Goal: Task Accomplishment & Management: Use online tool/utility

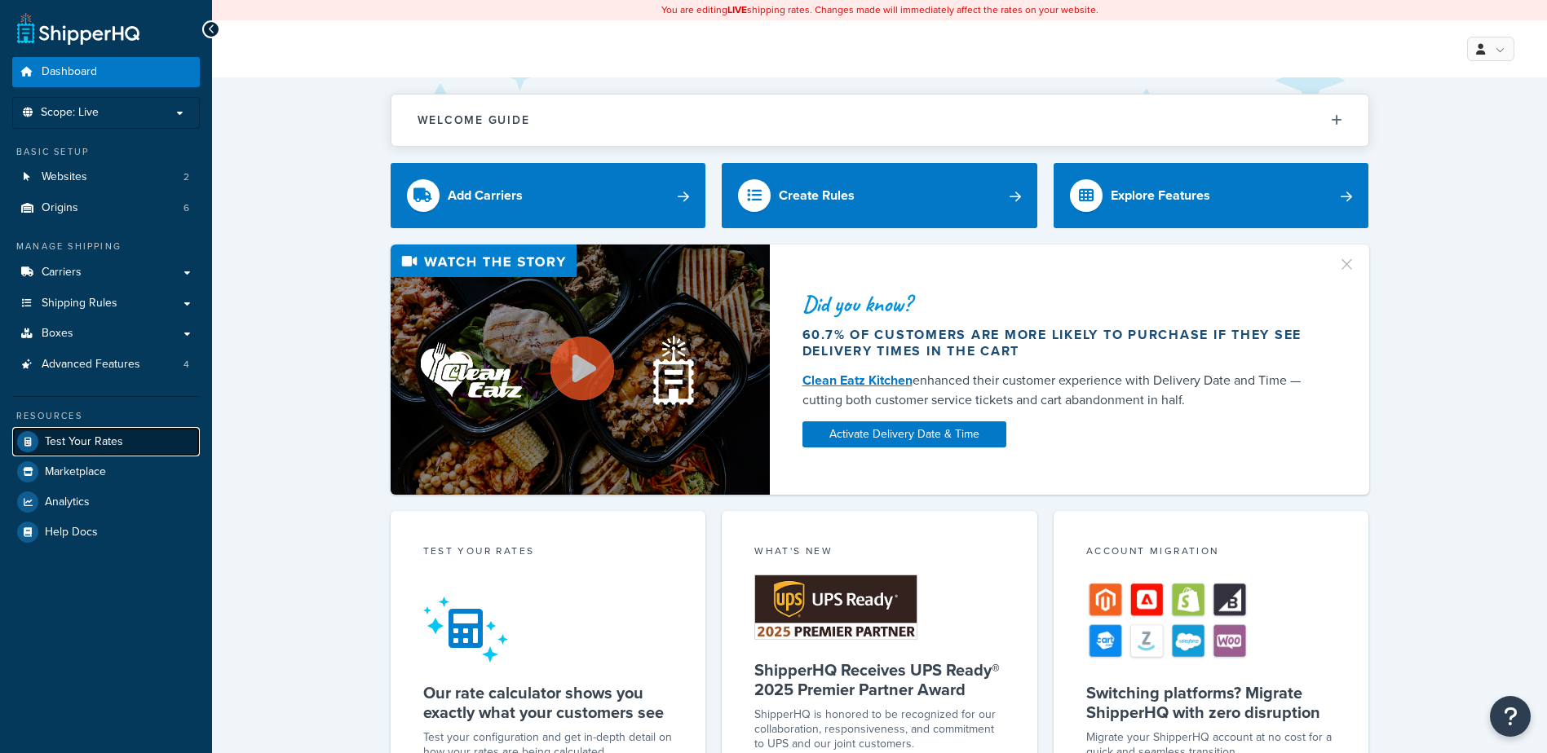
click at [114, 447] on span "Test Your Rates" at bounding box center [84, 442] width 78 height 14
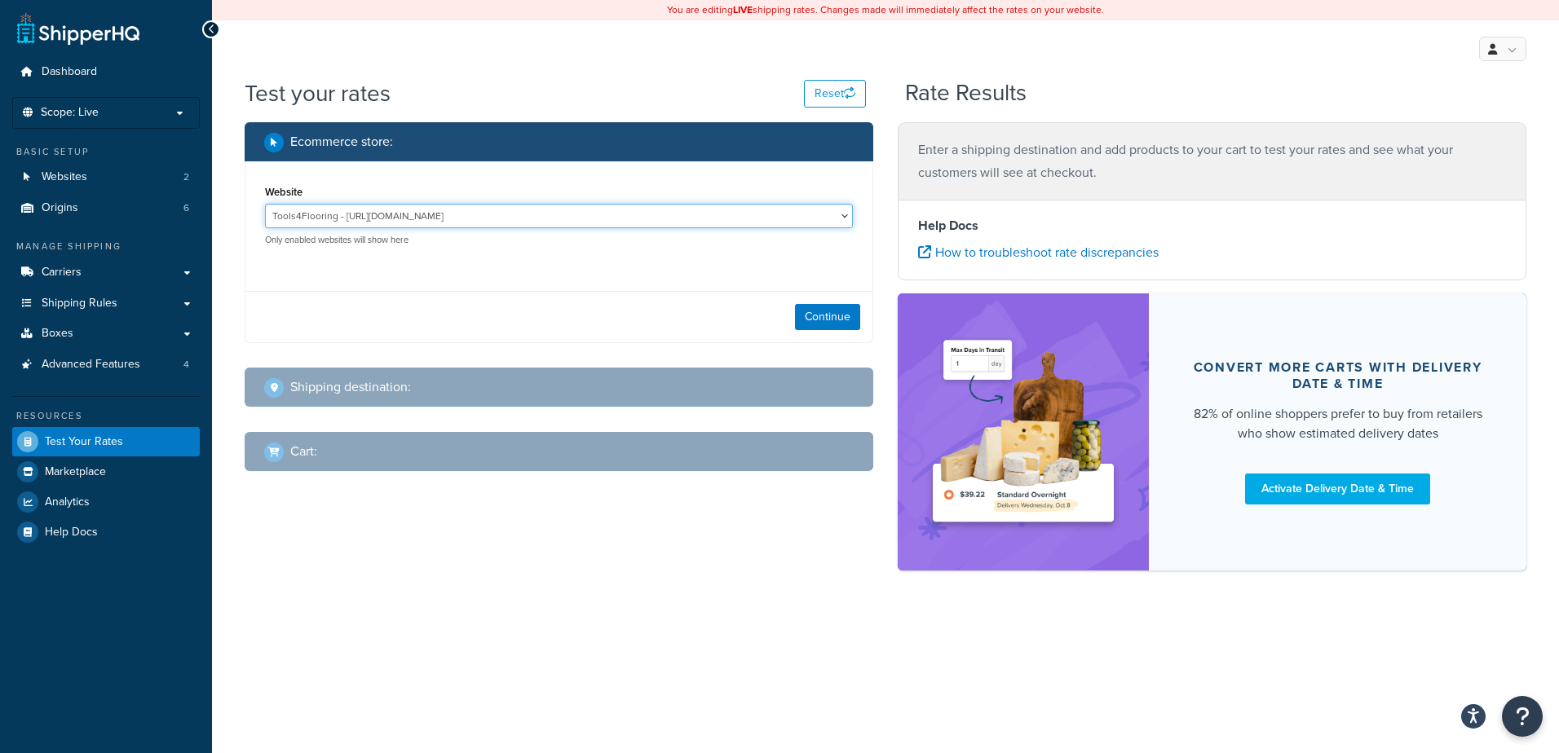
click at [629, 220] on select "Tools4Flooring - [URL][DOMAIN_NAME] Tools4Painting - [URL][DOMAIN_NAME]" at bounding box center [559, 216] width 588 height 24
click at [550, 278] on div "Website Tools4Flooring - [URL][DOMAIN_NAME] Tools4Painting - [URL][DOMAIN_NAME]…" at bounding box center [558, 219] width 627 height 117
click at [594, 216] on select "Tools4Flooring - [URL][DOMAIN_NAME] Tools4Painting - [URL][DOMAIN_NAME]" at bounding box center [559, 216] width 588 height 24
select select "0c1529739547ae53229c3e74a347ff76"
click at [265, 204] on select "Tools4Flooring - [URL][DOMAIN_NAME] Tools4Painting - [URL][DOMAIN_NAME]" at bounding box center [559, 216] width 588 height 24
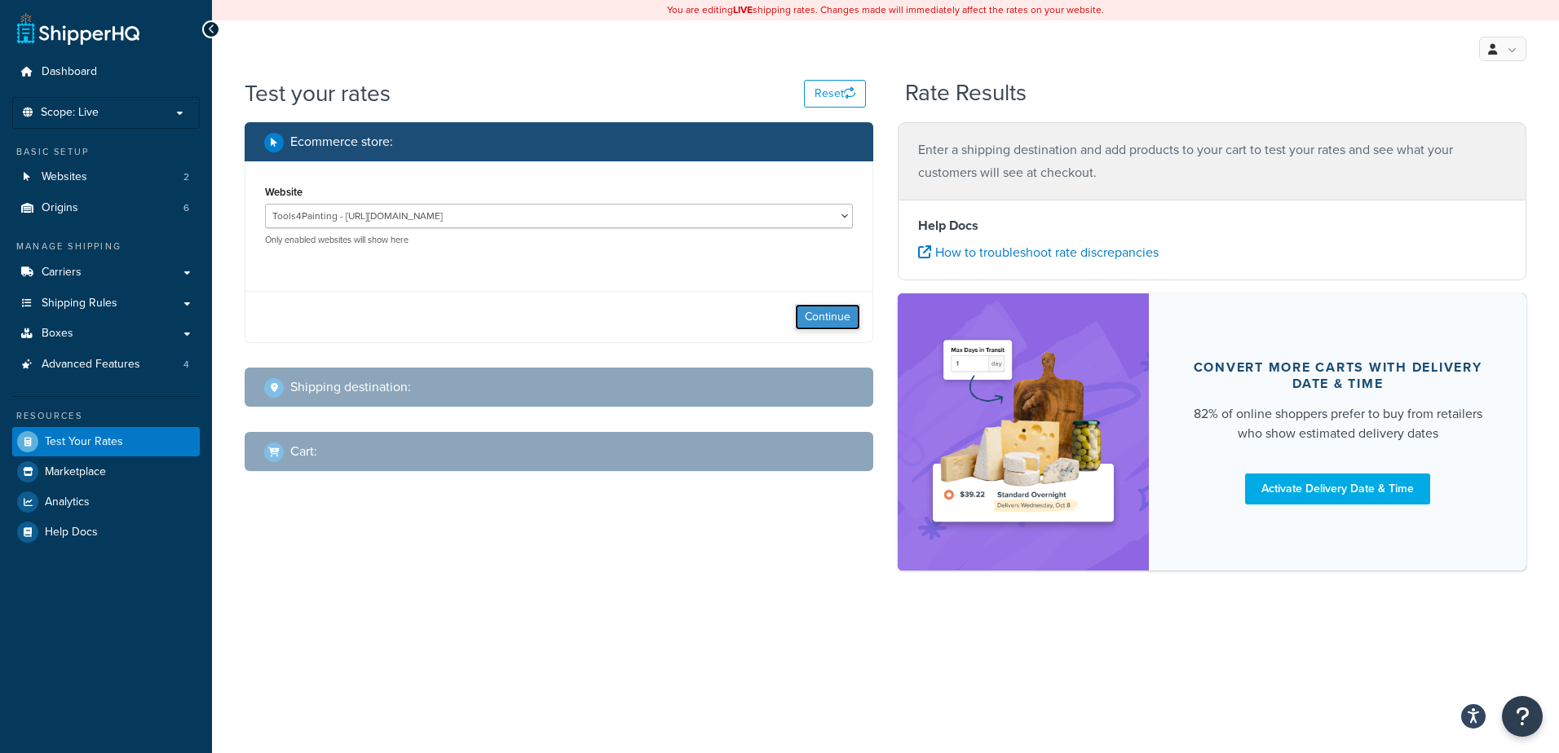
click at [828, 313] on button "Continue" at bounding box center [827, 317] width 65 height 26
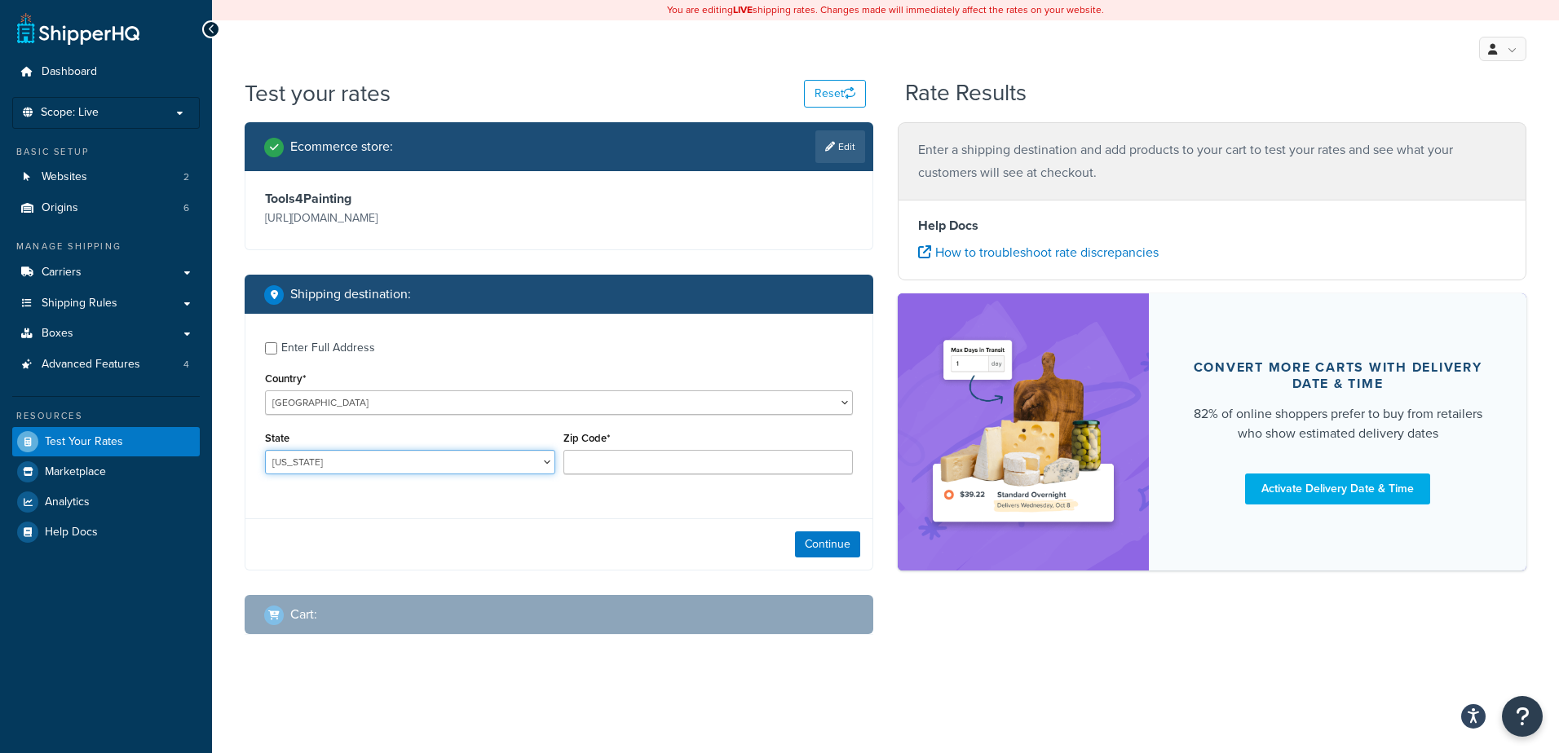
click at [389, 464] on select "[US_STATE] [US_STATE] [US_STATE] [US_STATE] [US_STATE] Armed Forces Americas Ar…" at bounding box center [410, 462] width 290 height 24
select select "SC"
click at [265, 450] on select "[US_STATE] [US_STATE] [US_STATE] [US_STATE] [US_STATE] Armed Forces Americas Ar…" at bounding box center [410, 462] width 290 height 24
click at [600, 467] on input "Zip Code*" at bounding box center [708, 462] width 290 height 24
type input "29526"
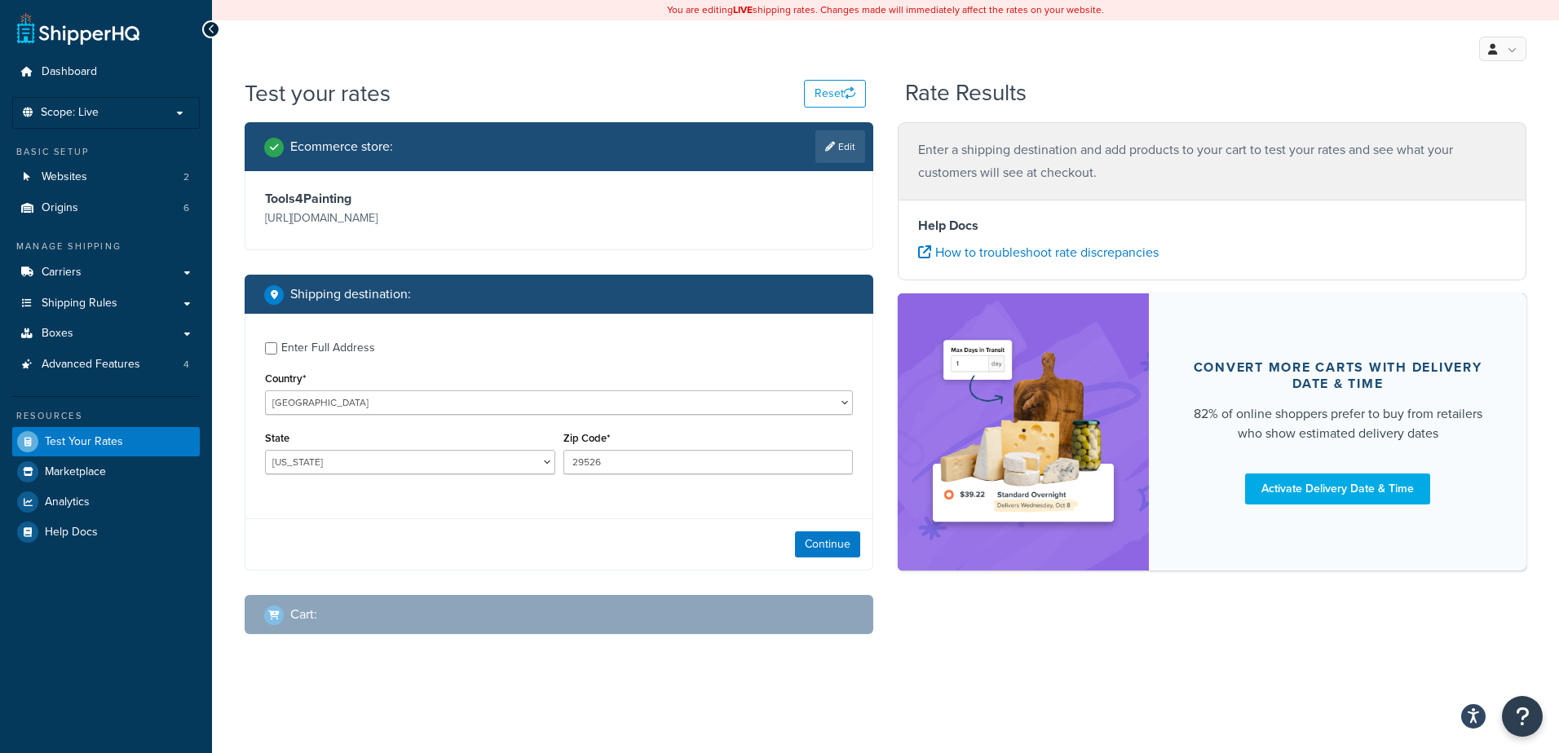
click at [457, 546] on div "Continue" at bounding box center [558, 544] width 627 height 51
click at [805, 547] on button "Continue" at bounding box center [827, 545] width 65 height 26
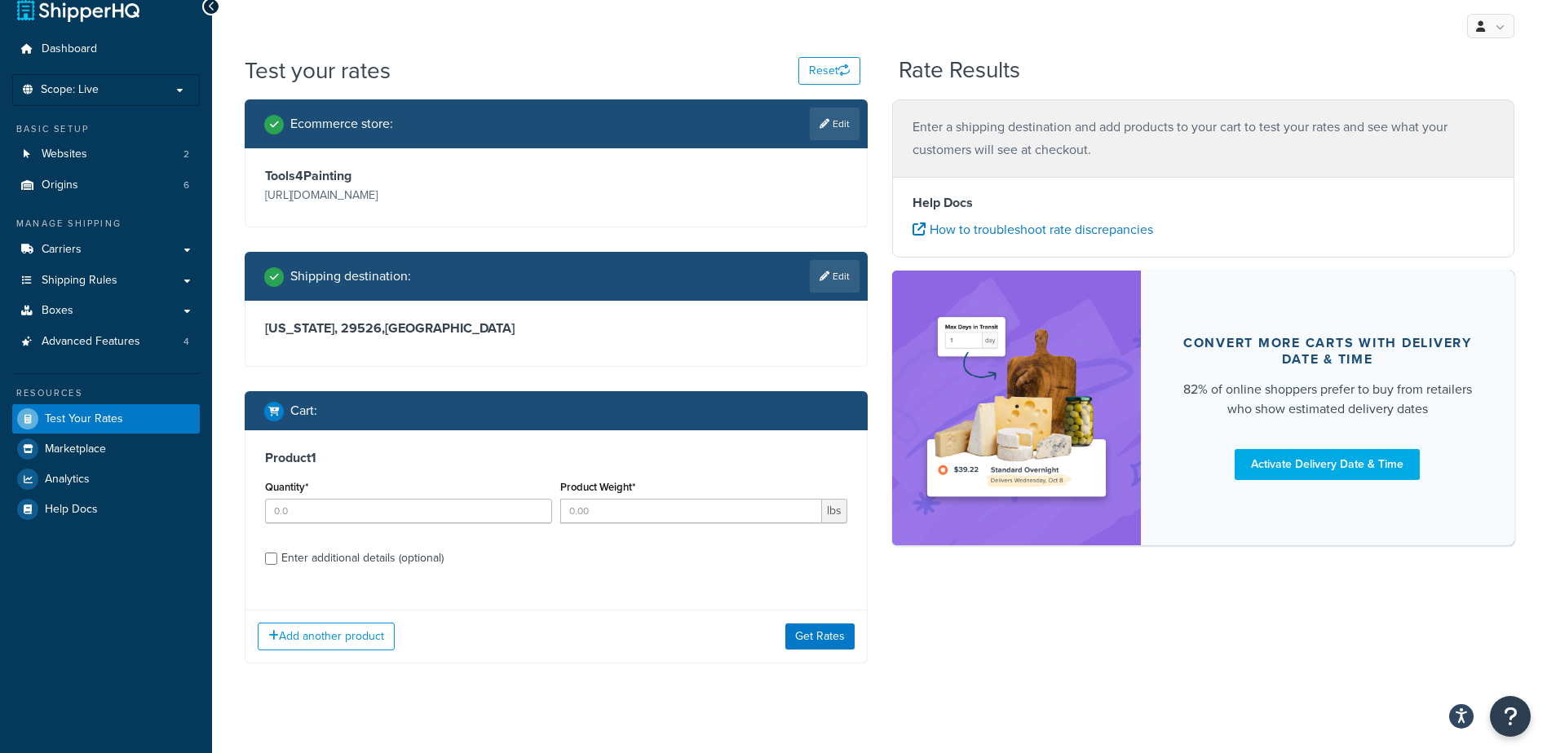
scroll to position [24, 0]
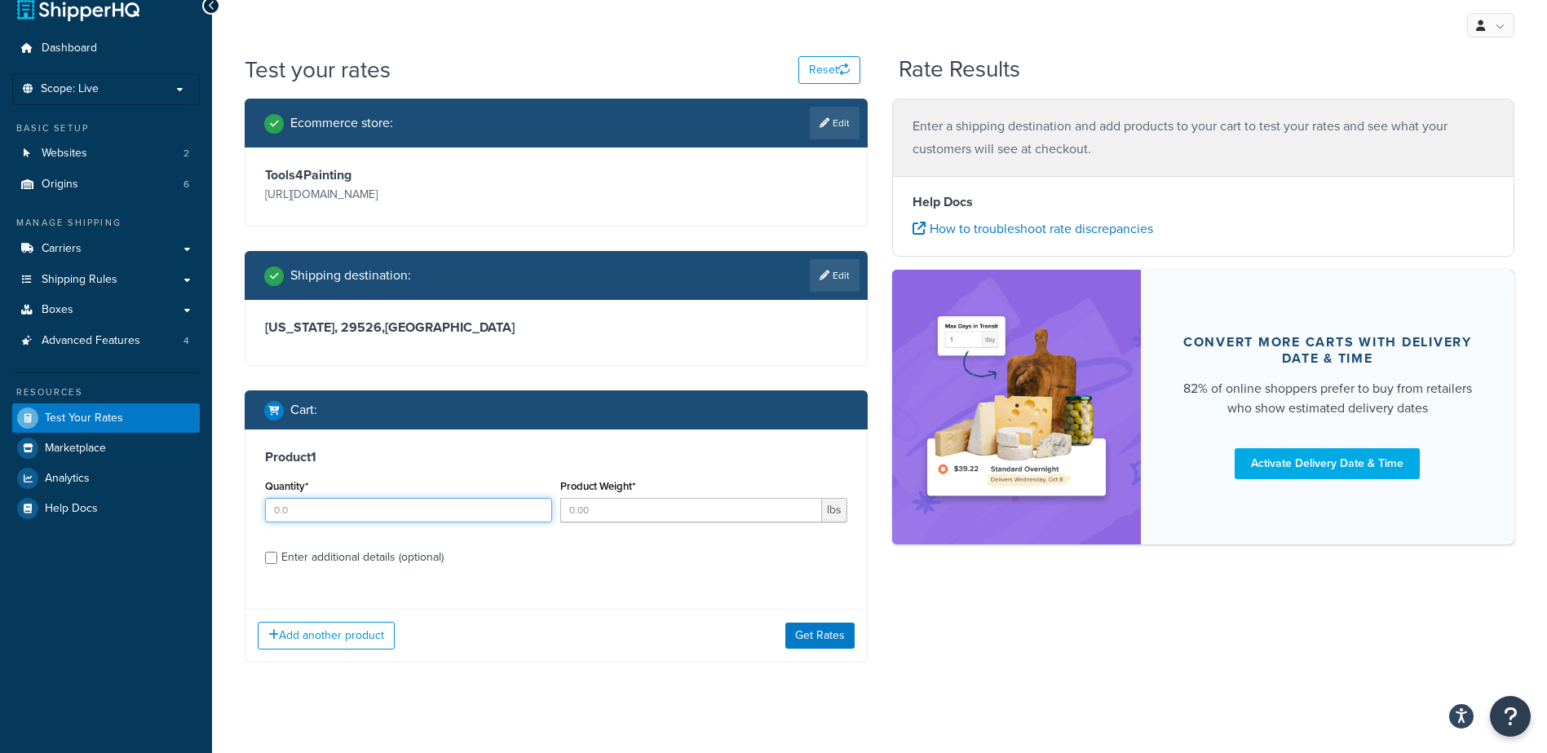
click at [331, 513] on input "Quantity*" at bounding box center [408, 510] width 287 height 24
type input "1"
click at [625, 509] on input "Product Weight*" at bounding box center [691, 510] width 262 height 24
type input "67"
click at [294, 558] on div "Enter additional details (optional)" at bounding box center [362, 557] width 162 height 23
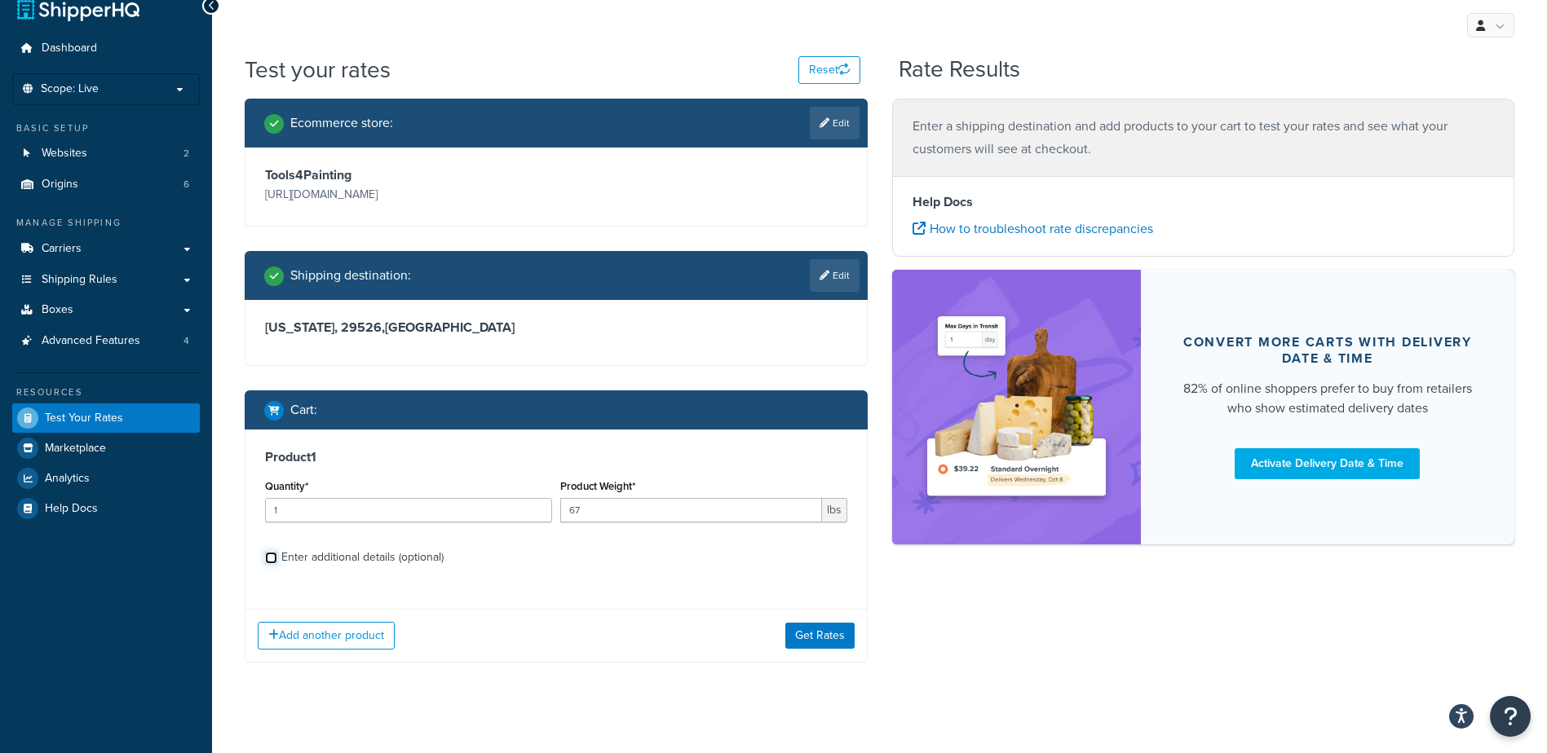
click at [277, 558] on input "Enter additional details (optional)" at bounding box center [271, 558] width 12 height 12
checkbox input "true"
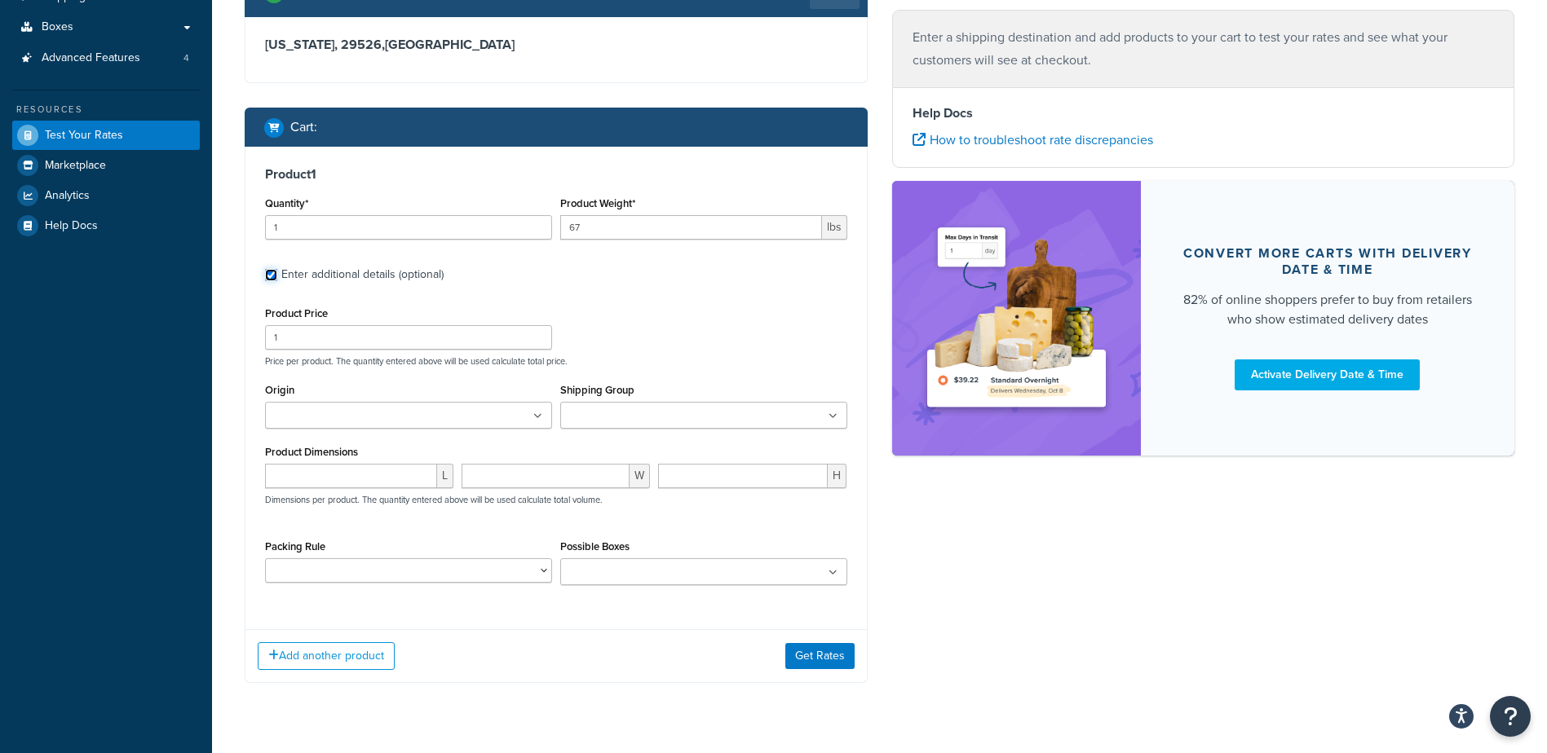
scroll to position [308, 0]
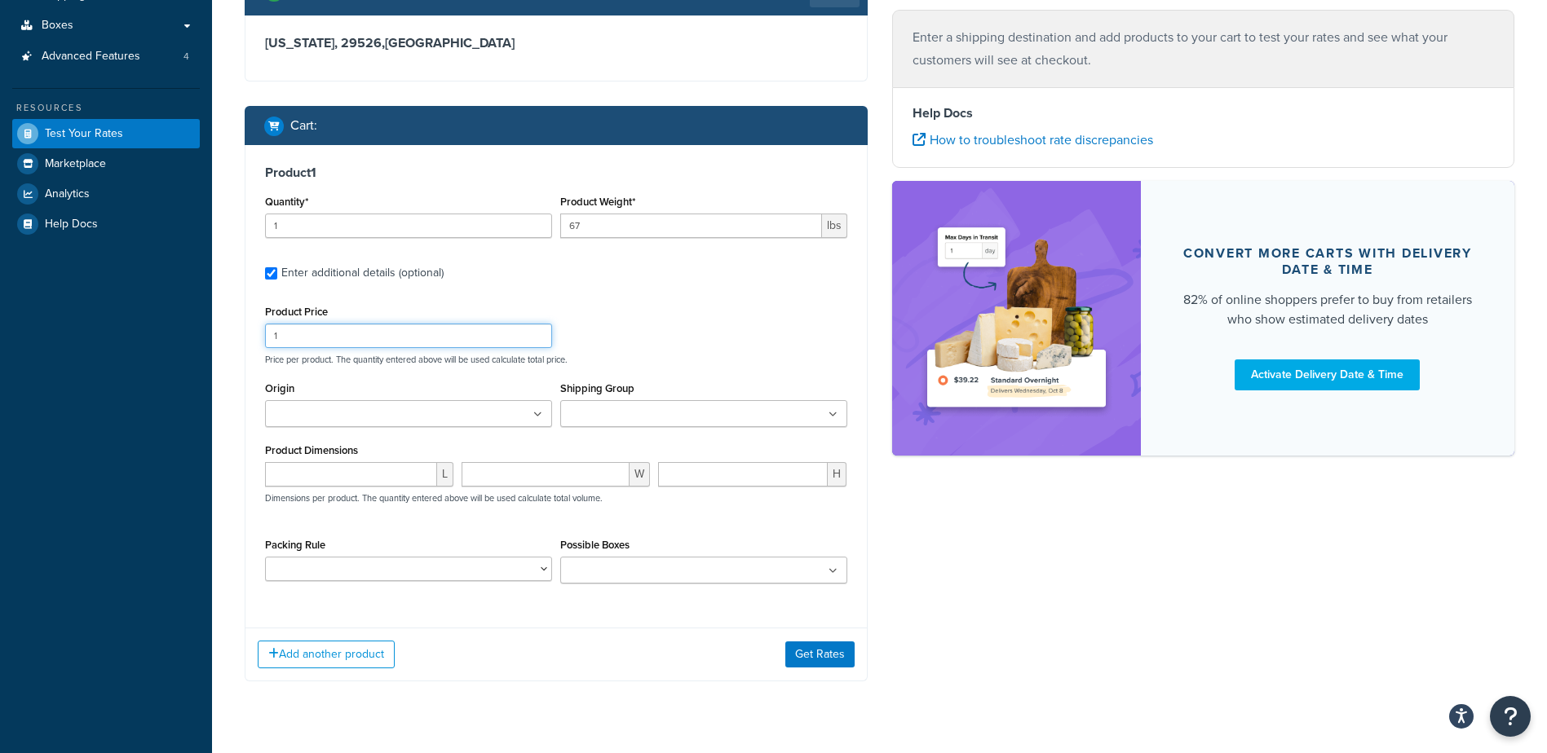
drag, startPoint x: 333, startPoint y: 338, endPoint x: 250, endPoint y: 336, distance: 82.4
click at [250, 336] on div "Product 1 Quantity* 1 Product Weight* 67 lbs Enter additional details (optional…" at bounding box center [555, 380] width 621 height 470
type input "215"
click at [289, 415] on input "Origin" at bounding box center [342, 415] width 144 height 18
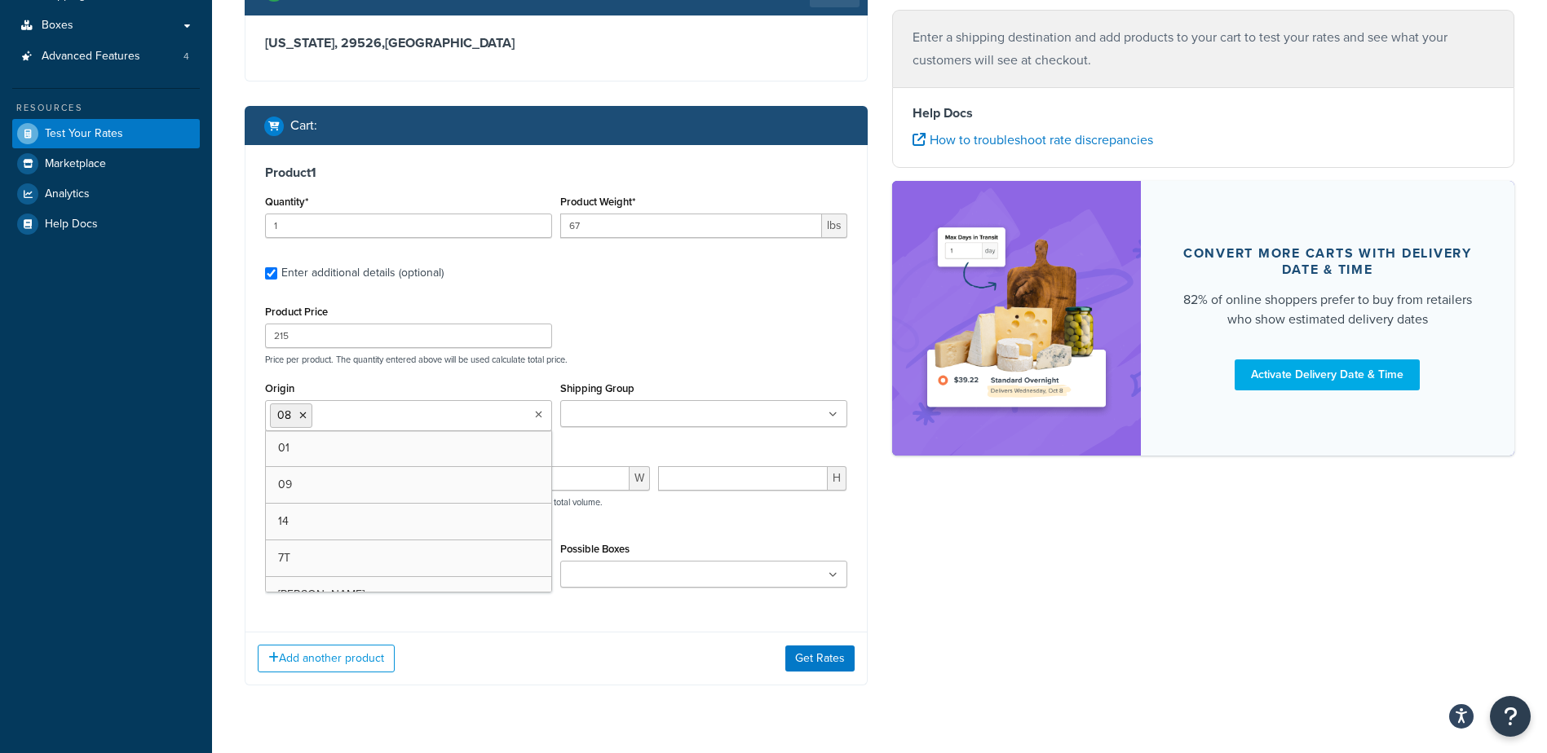
click at [713, 303] on div "Product Price 215 Price per product. The quantity entered above will be used ca…" at bounding box center [556, 333] width 590 height 64
click at [370, 482] on input "number" at bounding box center [351, 478] width 172 height 24
type input "15"
click at [496, 475] on input "number" at bounding box center [545, 478] width 168 height 24
type input "13"
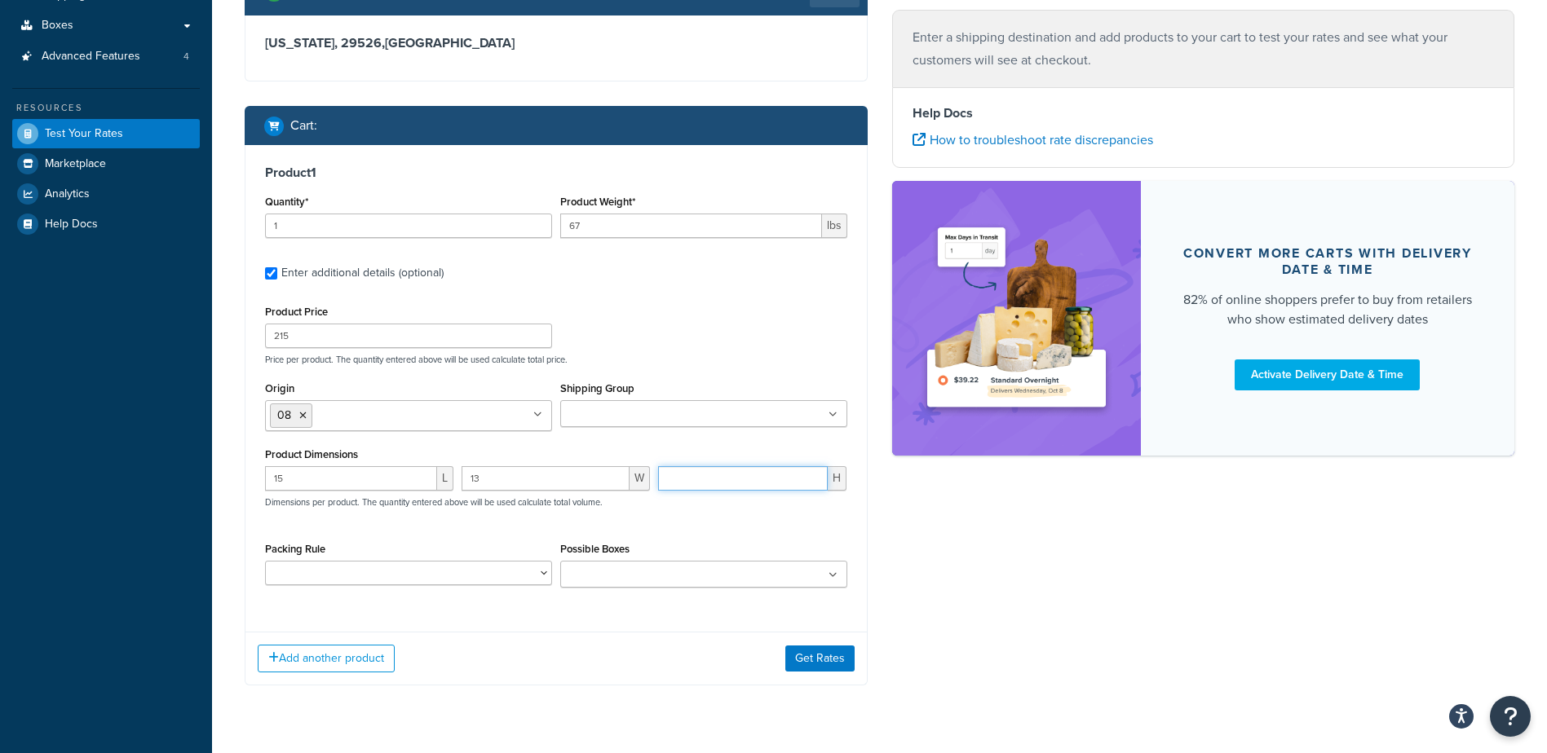
click at [745, 486] on input "number" at bounding box center [743, 478] width 170 height 24
type input "13"
click at [828, 655] on button "Get Rates" at bounding box center [819, 659] width 69 height 26
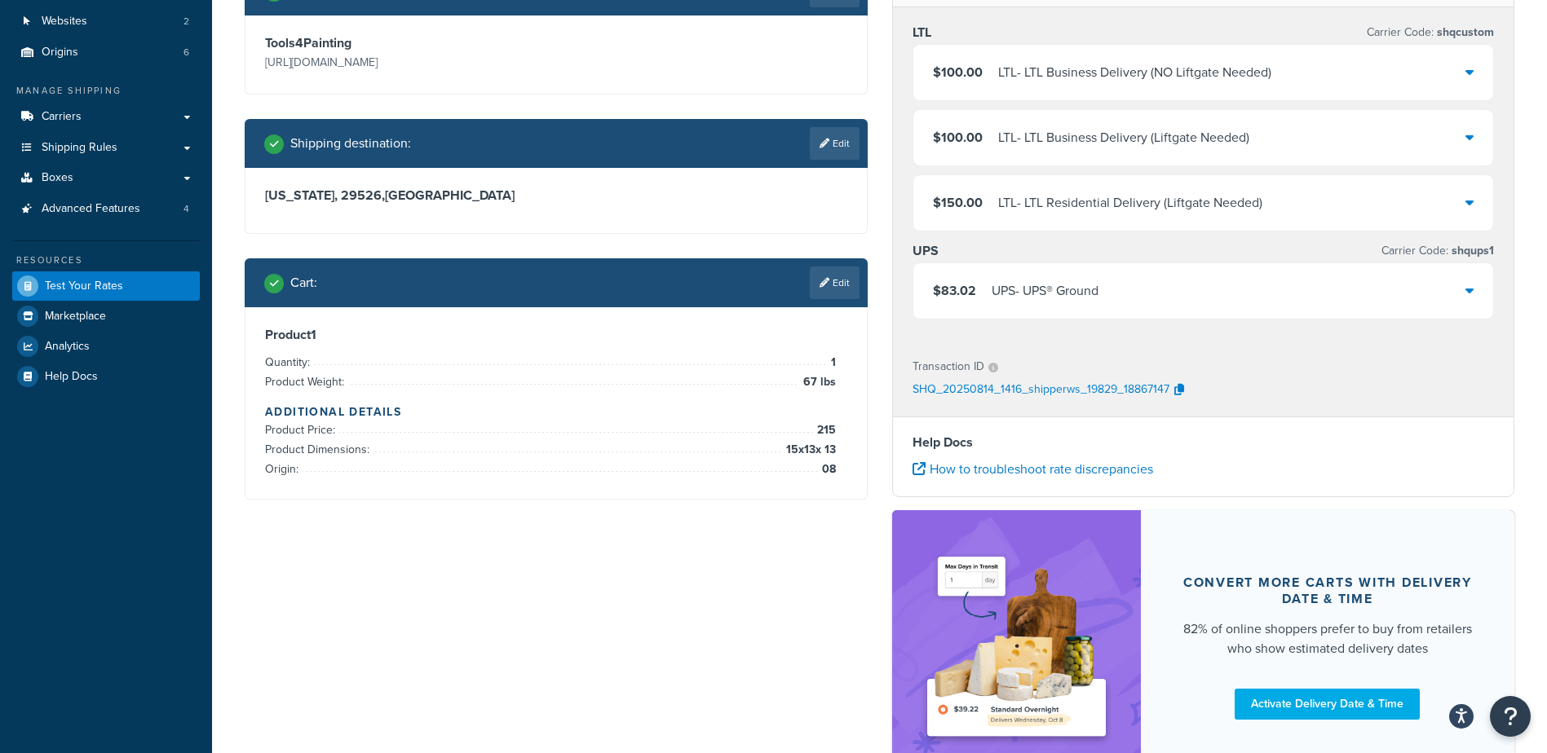
scroll to position [122, 0]
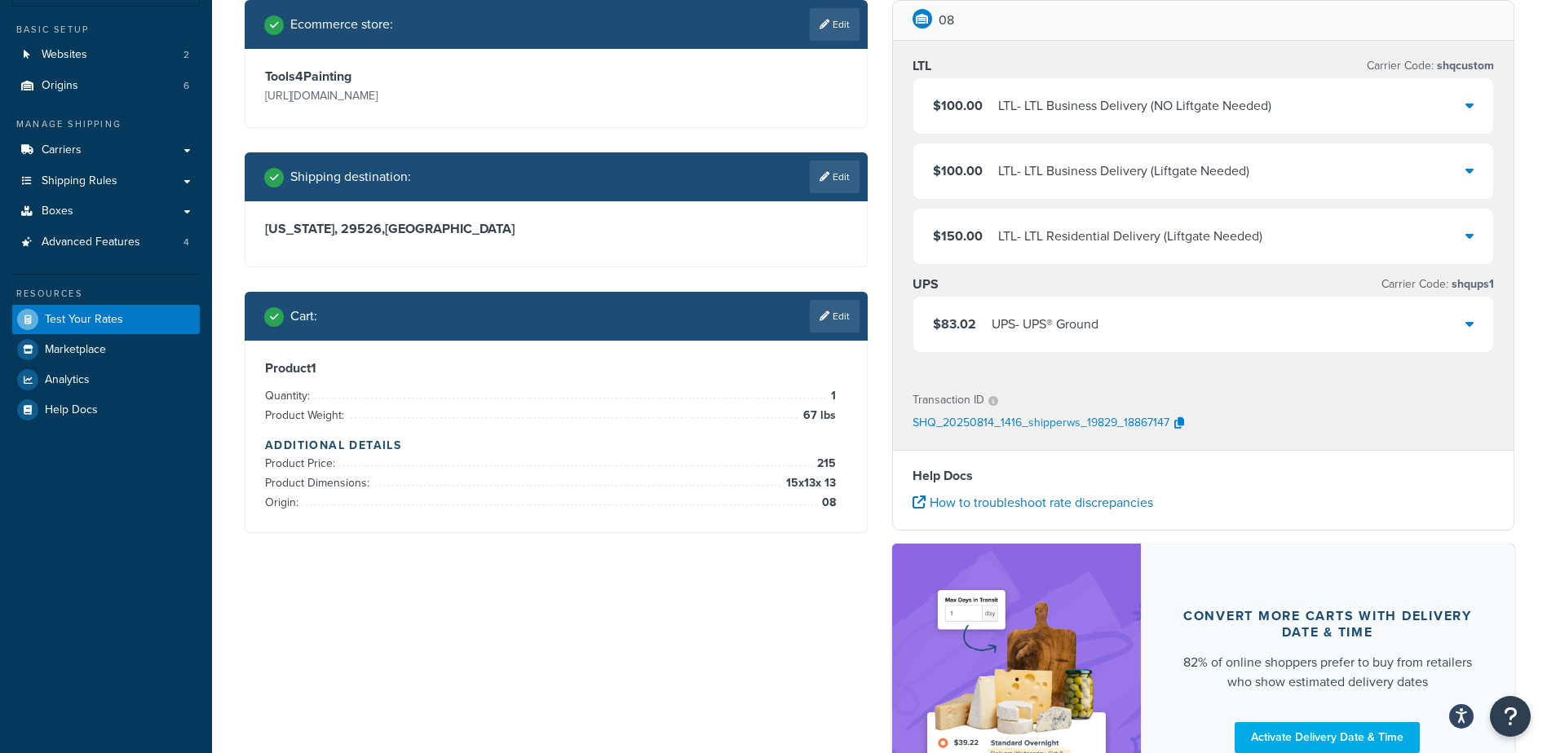
click at [1345, 342] on div "$83.02 UPS - UPS® Ground" at bounding box center [1203, 324] width 581 height 55
